Goal: Find specific page/section: Find specific page/section

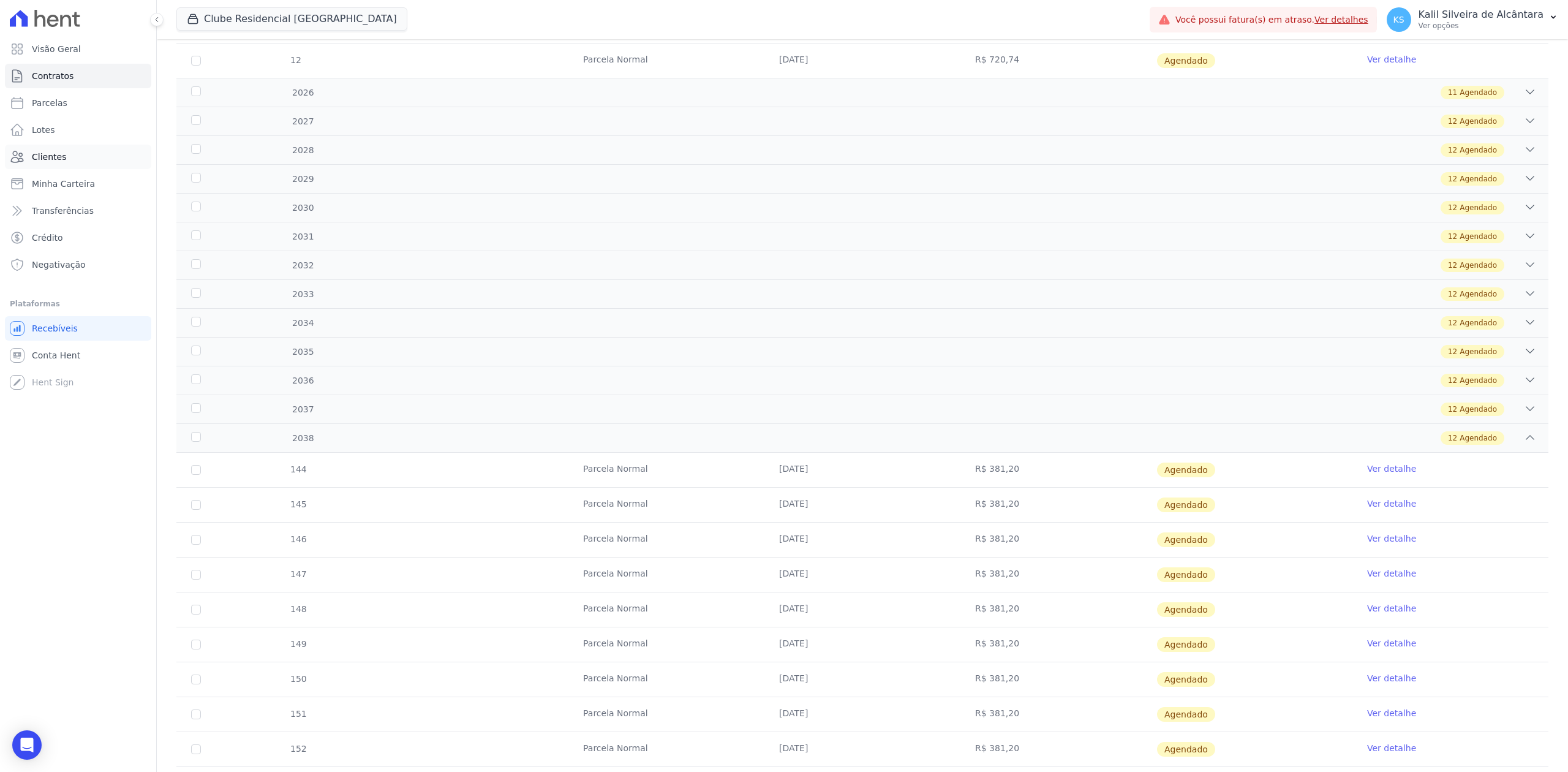
scroll to position [902, 0]
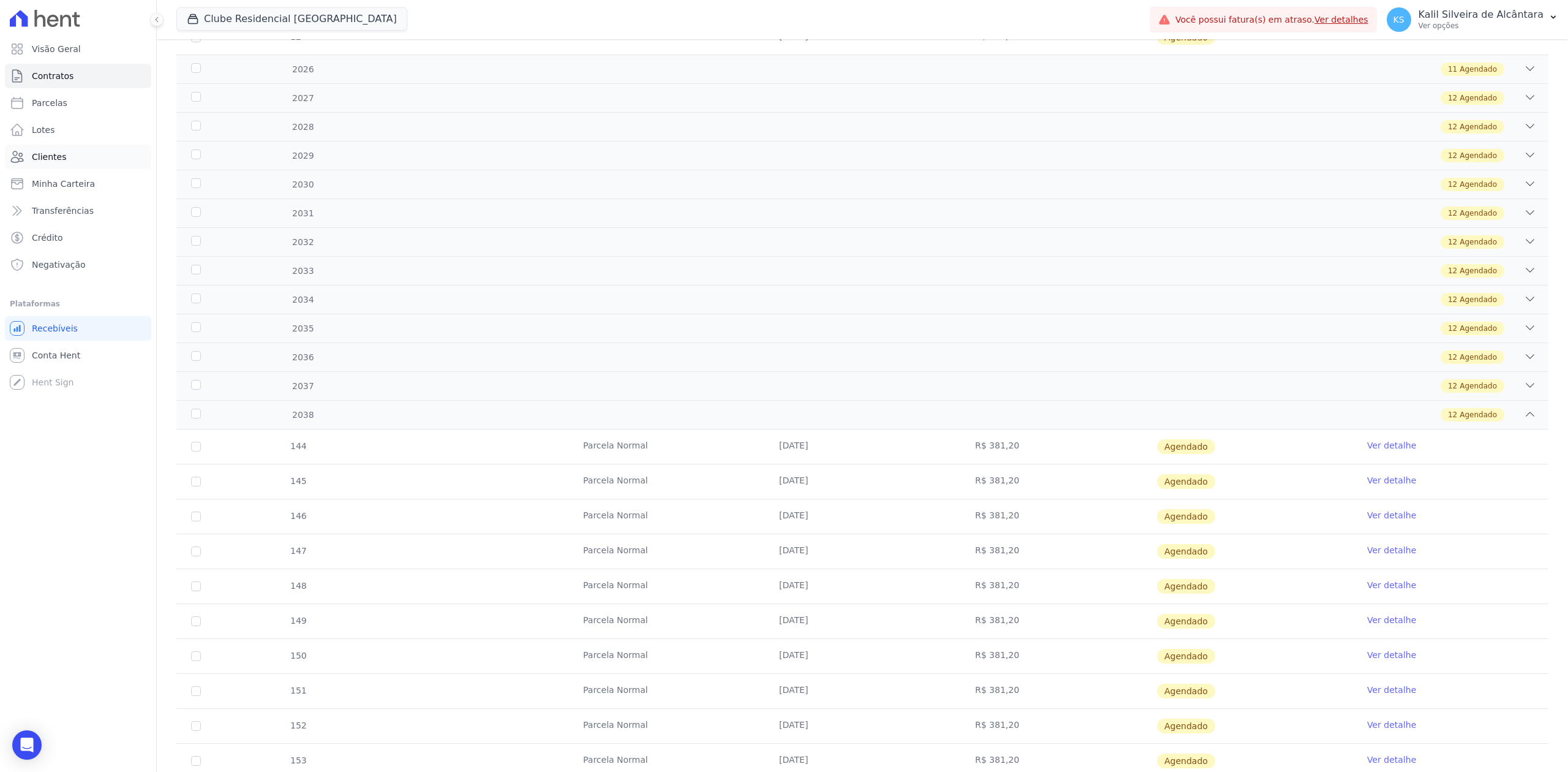
click at [92, 150] on link "Clientes" at bounding box center [77, 156] width 146 height 25
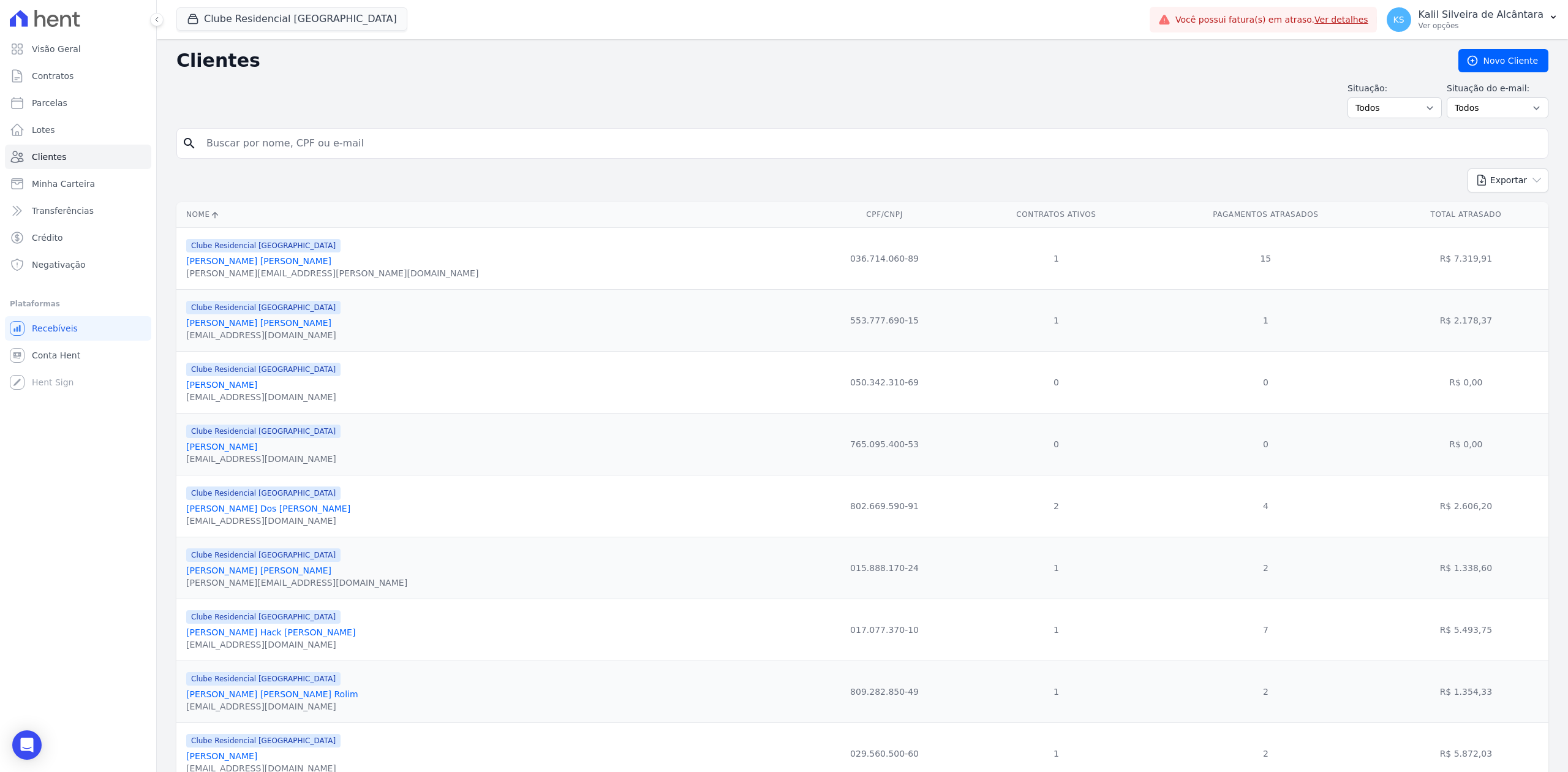
click at [325, 148] on input "search" at bounding box center [871, 143] width 1344 height 25
type input "[PERSON_NAME] [PERSON_NAME]"
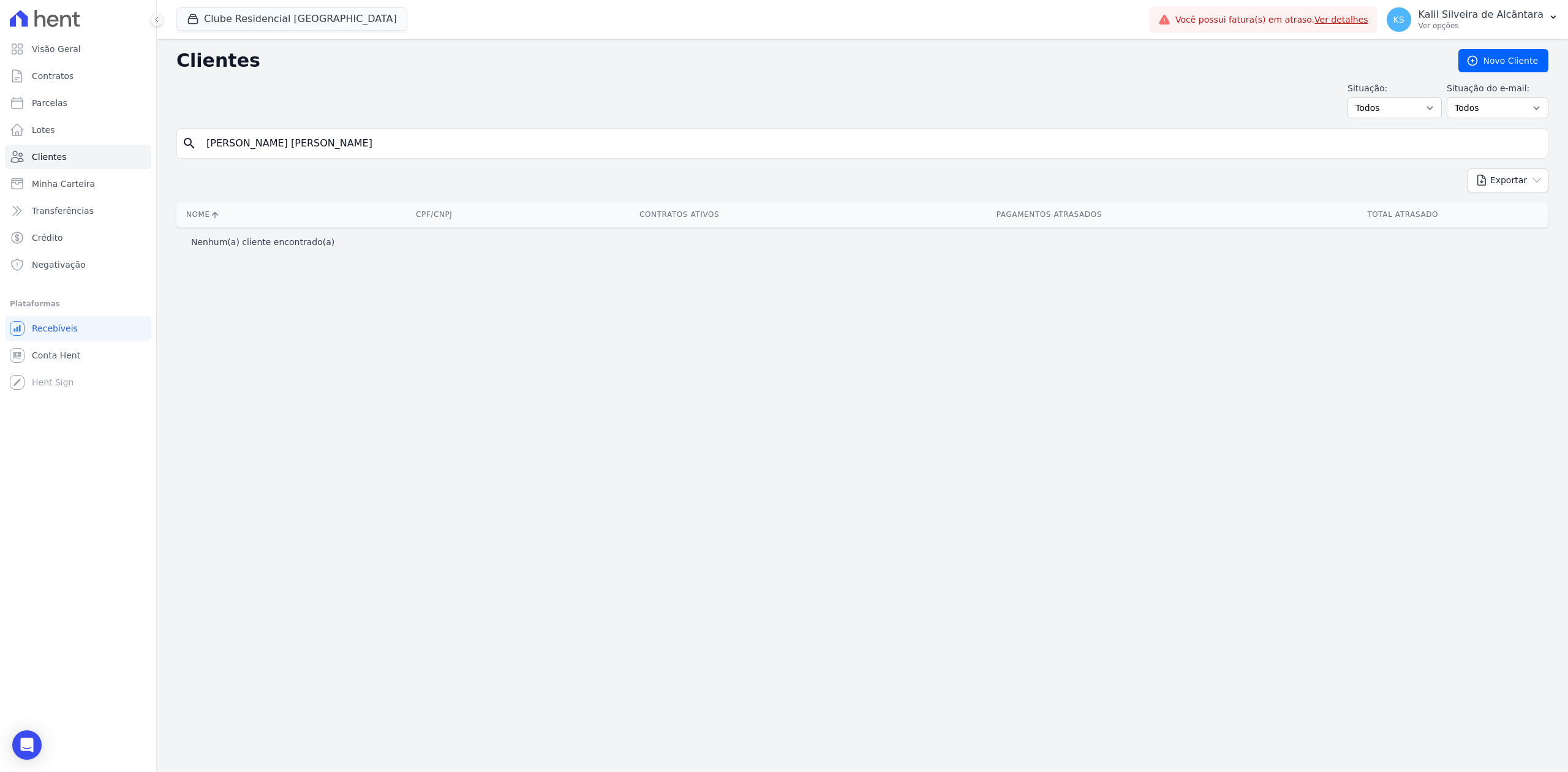
click at [711, 145] on input "[PERSON_NAME] [PERSON_NAME]" at bounding box center [871, 143] width 1344 height 25
click at [109, 158] on link "Clientes" at bounding box center [77, 156] width 146 height 25
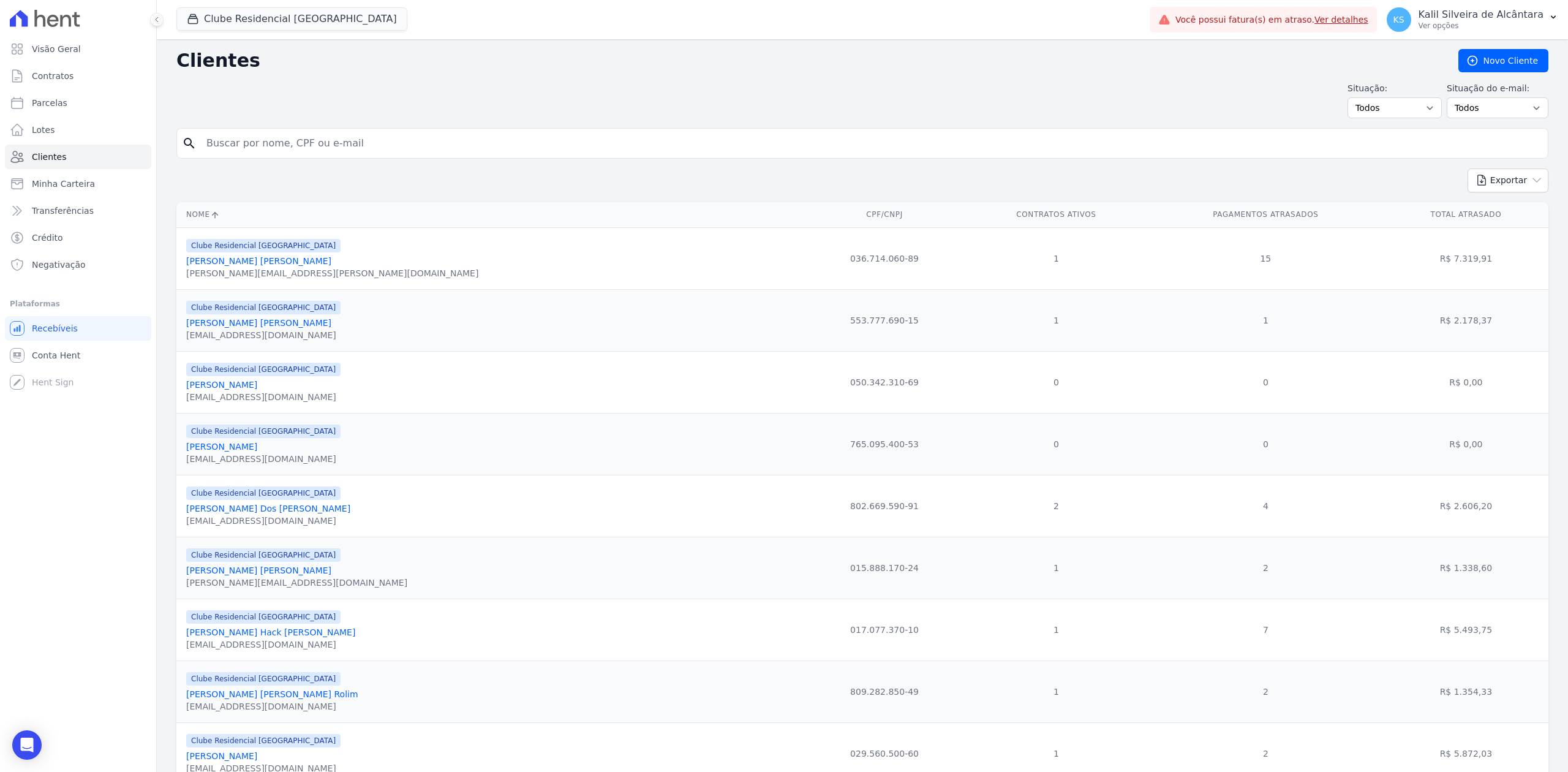
click at [394, 150] on input "search" at bounding box center [871, 143] width 1344 height 25
type input "l"
type input "alessan"
